Goal: Obtain resource: Download file/media

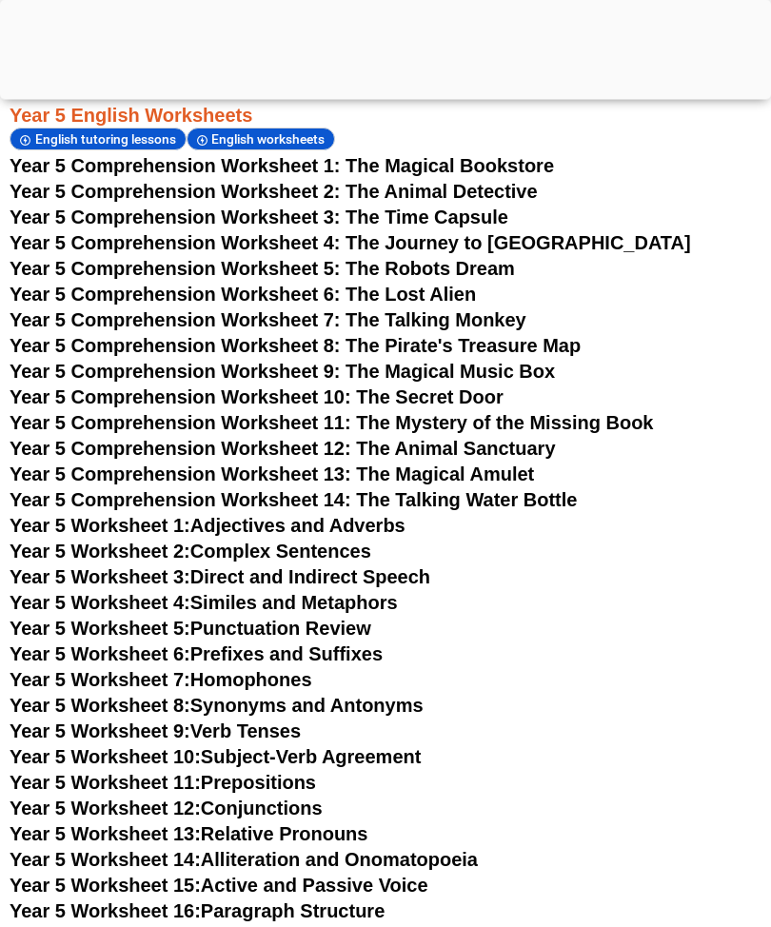
scroll to position [7674, 0]
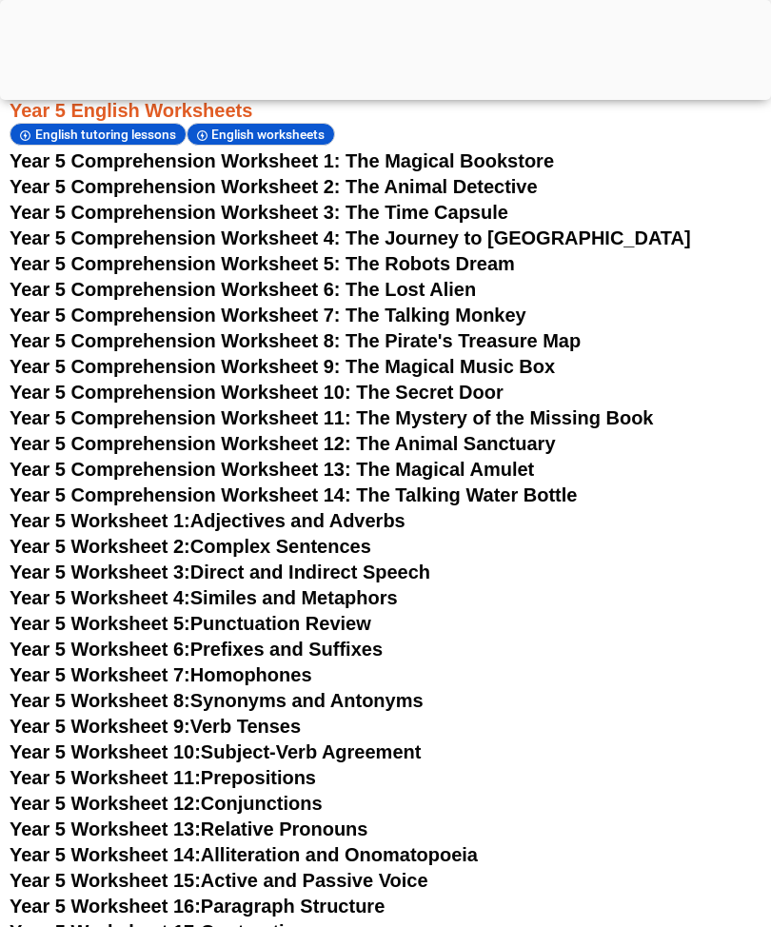
click at [406, 570] on link "Year 5 Worksheet 3: Direct and Indirect Speech" at bounding box center [220, 571] width 420 height 21
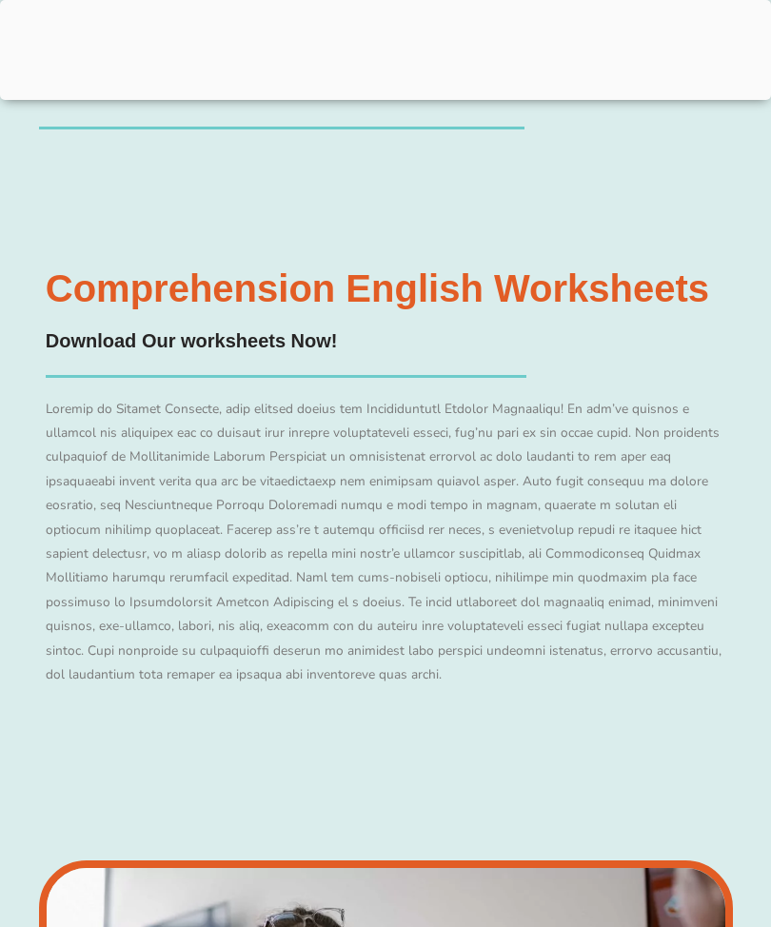
scroll to position [7705, 0]
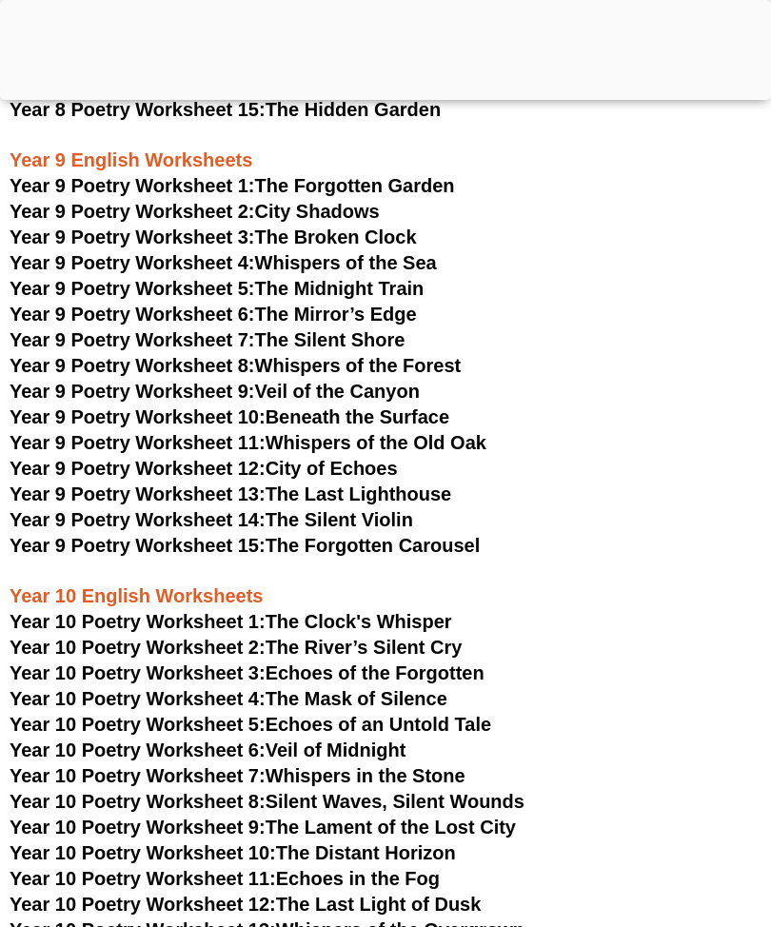
scroll to position [10746, 0]
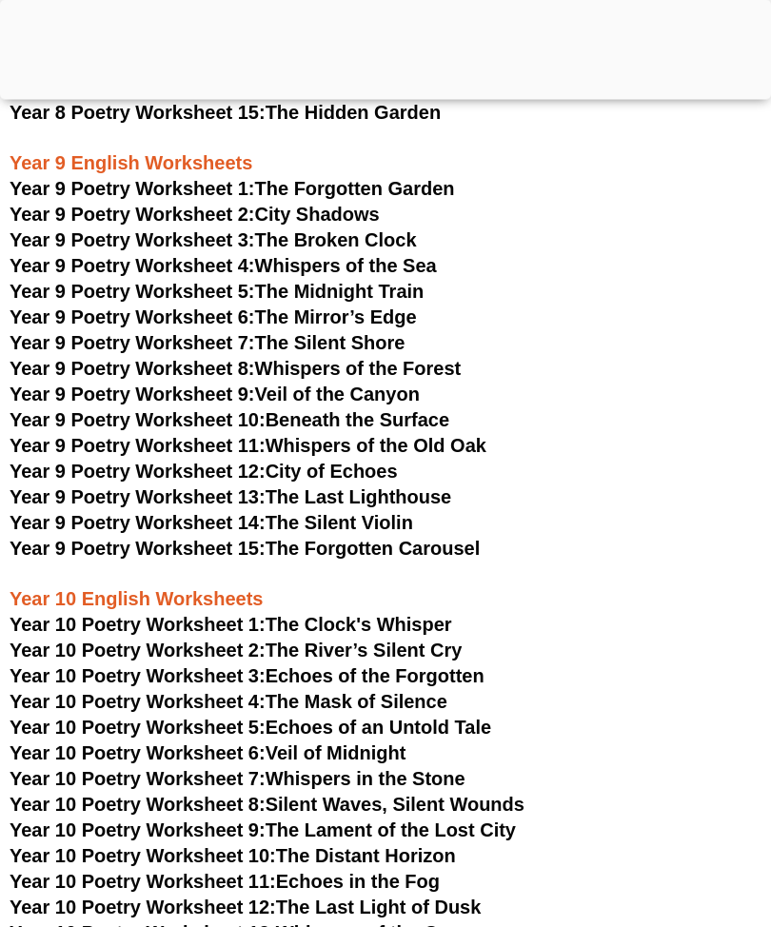
click at [414, 436] on link "Year 9 Poetry Worksheet 11: Whispers of the Old Oak" at bounding box center [248, 446] width 477 height 21
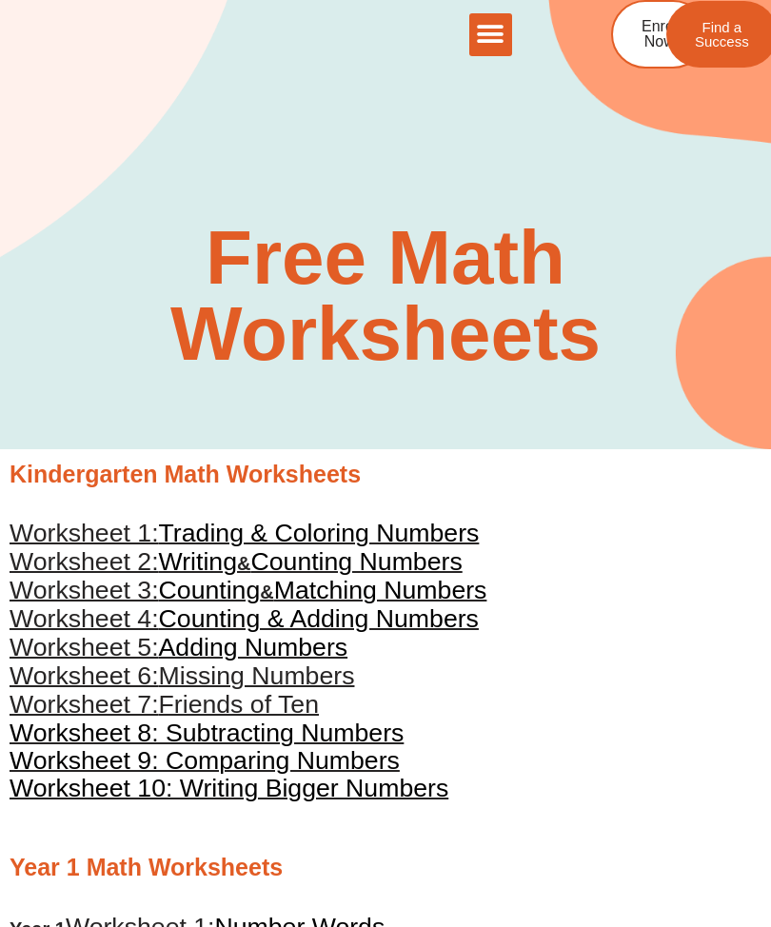
scroll to position [1, 0]
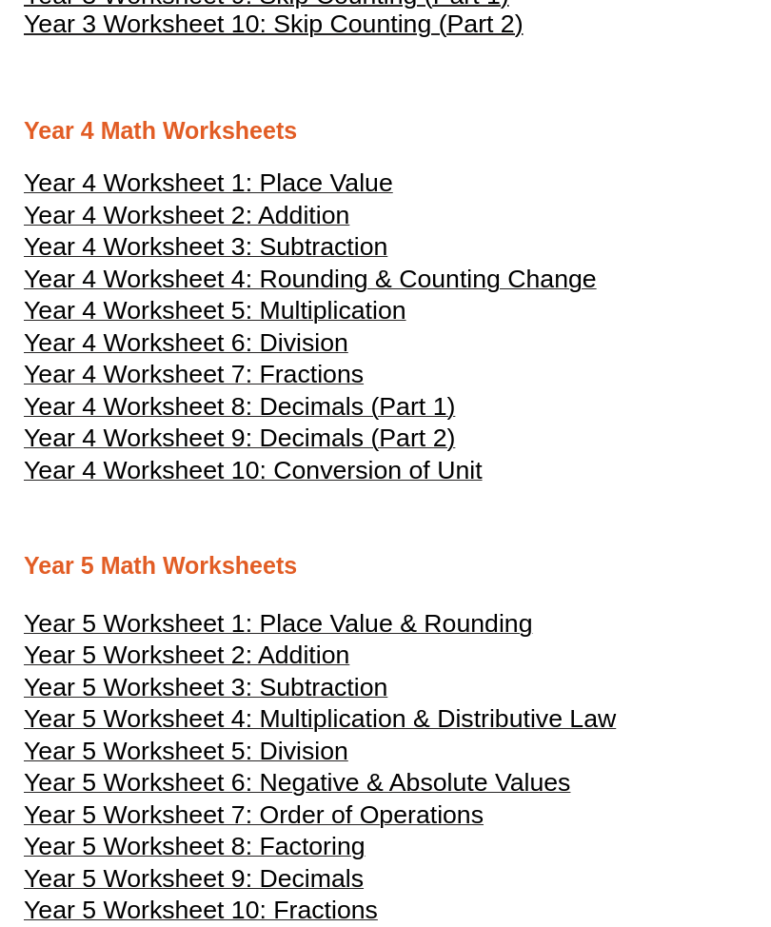
scroll to position [1956, 0]
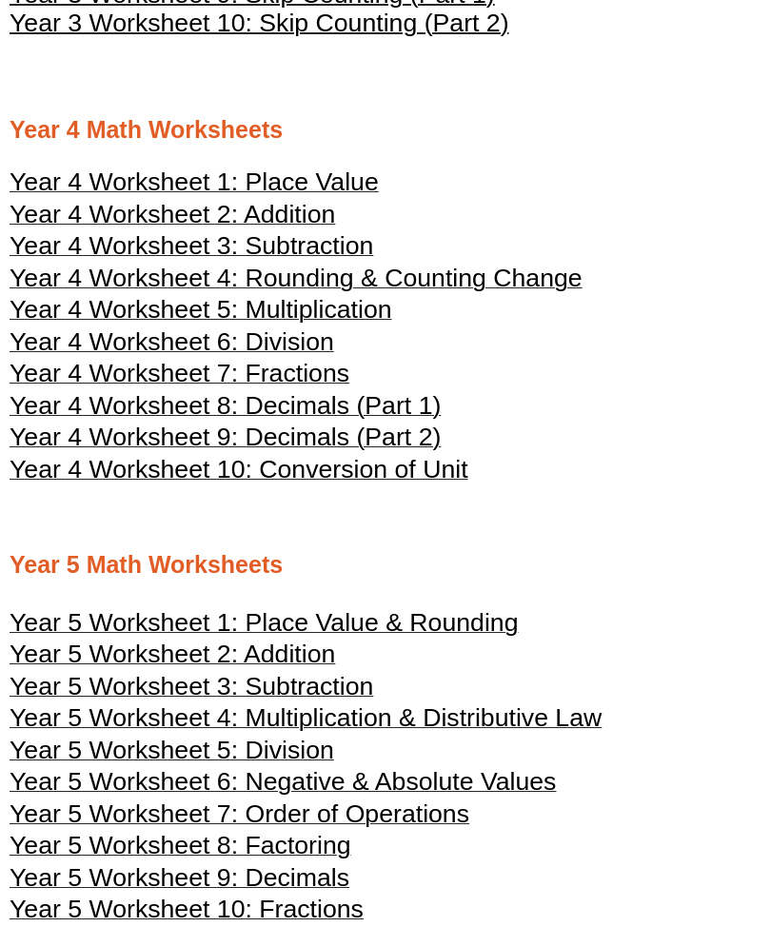
click at [431, 478] on span "Year 4 Worksheet 10: Conversion of Unit" at bounding box center [239, 469] width 459 height 29
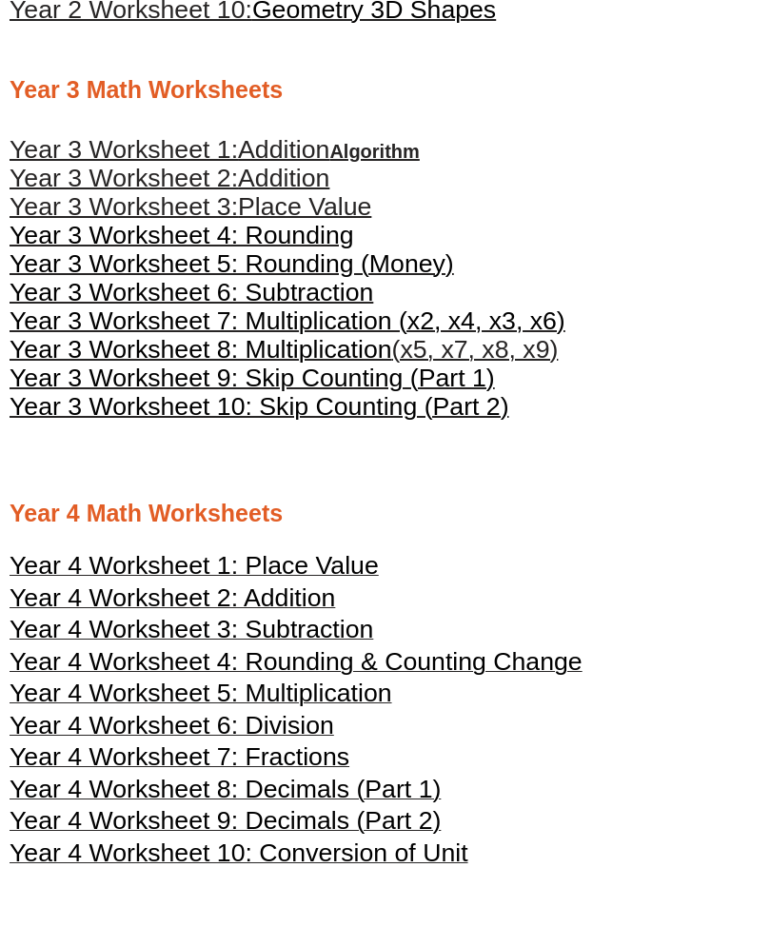
scroll to position [1571, 0]
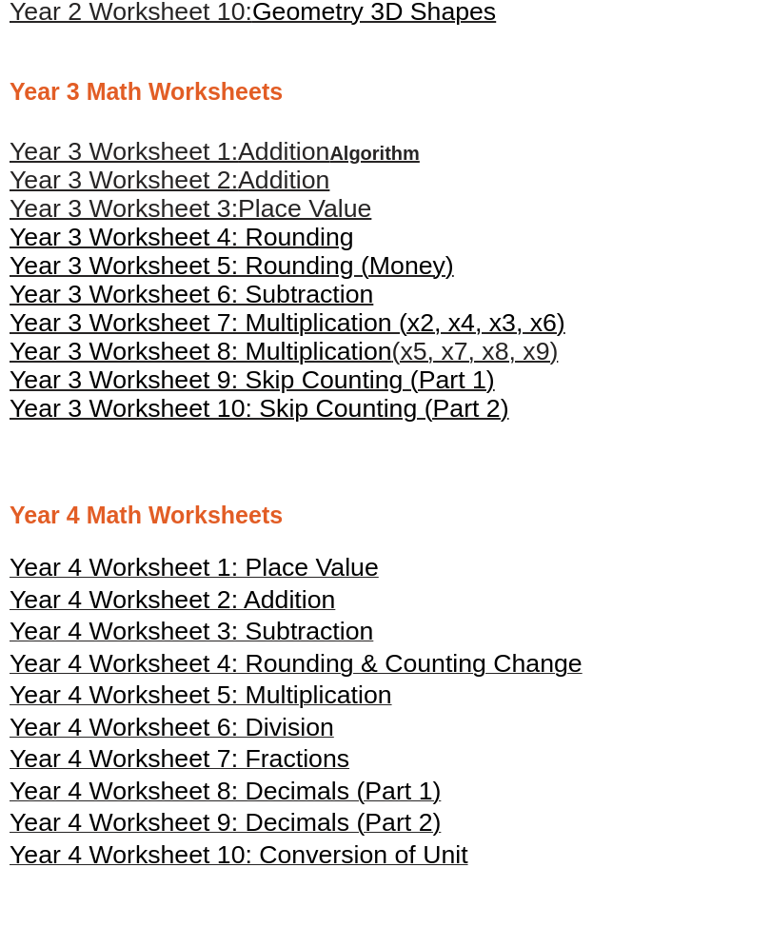
click at [321, 347] on span "Year 3 Worksheet 8: Multiplication" at bounding box center [201, 351] width 382 height 29
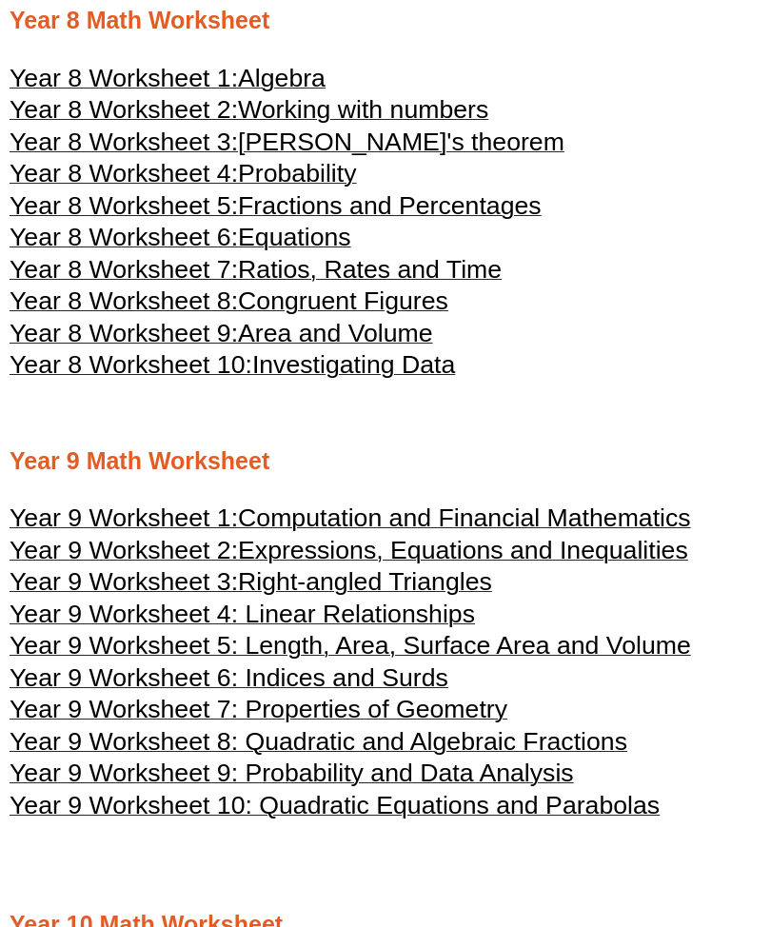
scroll to position [4690, 0]
click at [433, 596] on span "Right-angled Triangles" at bounding box center [365, 581] width 254 height 29
